Goal: Information Seeking & Learning: Learn about a topic

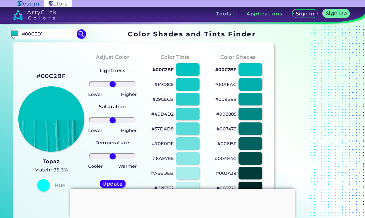
click at [18, 33] on img at bounding box center [15, 33] width 9 height 9
click at [14, 32] on input "#00c2bf" at bounding box center [15, 33] width 8 height 8
click at [44, 36] on input "#00CED1" at bounding box center [47, 34] width 57 height 8
type input "#"
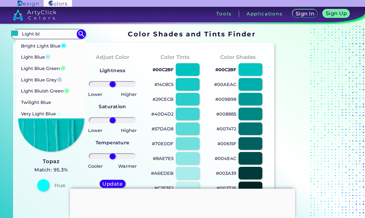
type input "Light bl"
click at [43, 55] on p "Light Blue ◉" at bounding box center [36, 56] width 30 height 11
type input "#addfff"
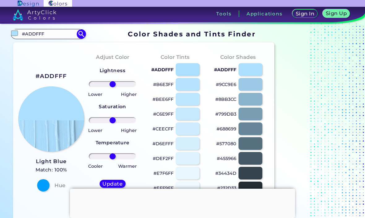
click at [50, 38] on input "#ADDFFF" at bounding box center [47, 34] width 57 height 8
type input "#"
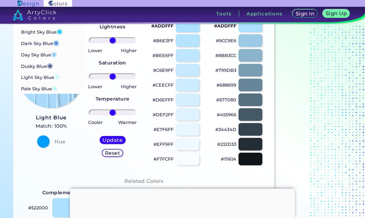
scroll to position [43, 0]
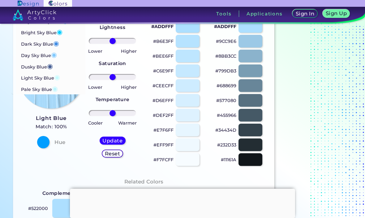
type input "Sky bl"
click at [32, 56] on p "Day Sky Blue ◉" at bounding box center [39, 54] width 36 height 11
type input "#82caff"
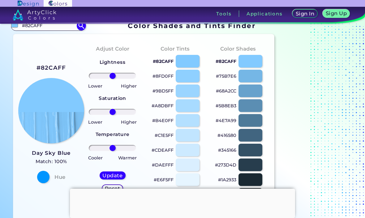
scroll to position [3, 0]
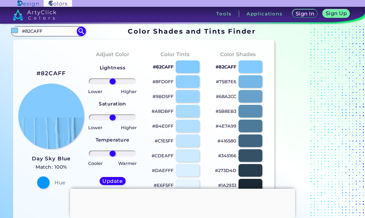
click at [46, 30] on input "#82CAFF" at bounding box center [47, 31] width 57 height 8
type input "#"
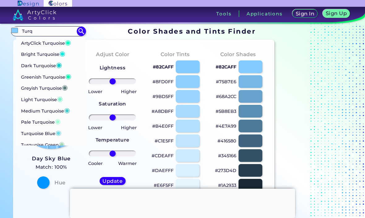
scroll to position [7, 0]
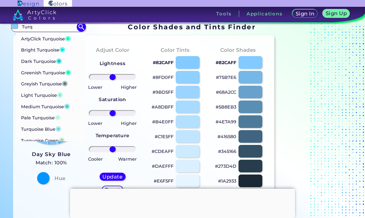
type input "Turq"
click at [35, 62] on p "Dark Turquoise ◉" at bounding box center [41, 60] width 41 height 11
type input "#00ced1"
type input "#00CED1"
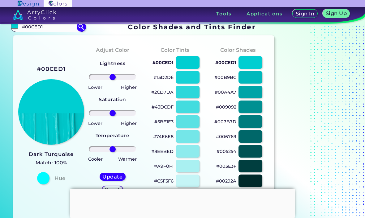
click at [17, 26] on input "#00ced1" at bounding box center [15, 26] width 8 height 8
